Goal: Transaction & Acquisition: Subscribe to service/newsletter

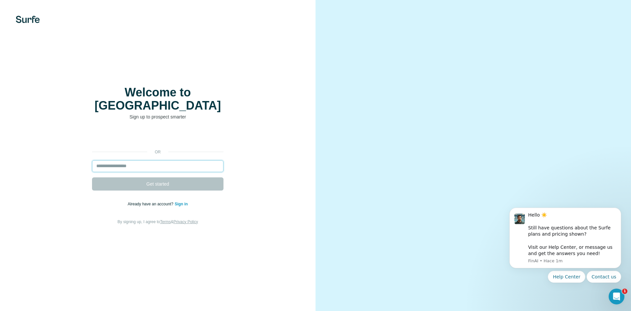
click at [149, 160] on input "email" at bounding box center [158, 166] width 132 height 12
click at [226, 237] on div "Welcome to Surfe Sign up to prospect smarter or Get started Already have an acc…" at bounding box center [158, 155] width 316 height 311
click at [181, 202] on link "Sign in" at bounding box center [181, 204] width 13 height 5
